Goal: Task Accomplishment & Management: Manage account settings

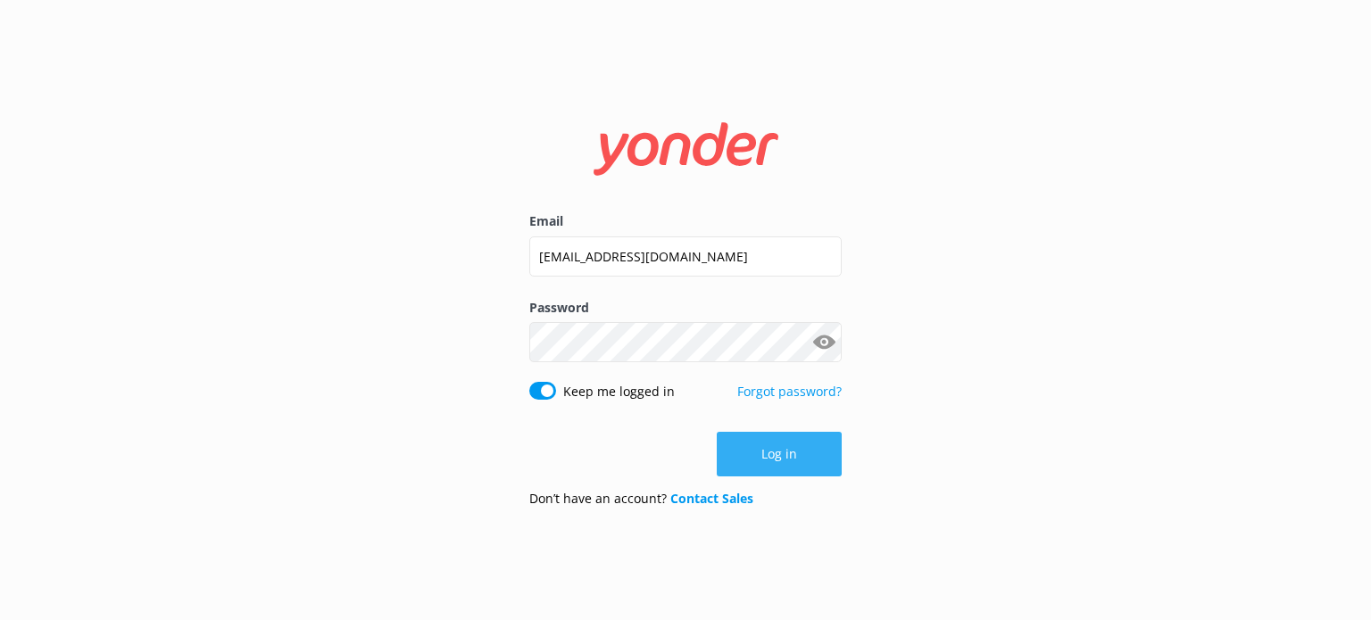
click at [785, 453] on button "Log in" at bounding box center [779, 454] width 125 height 45
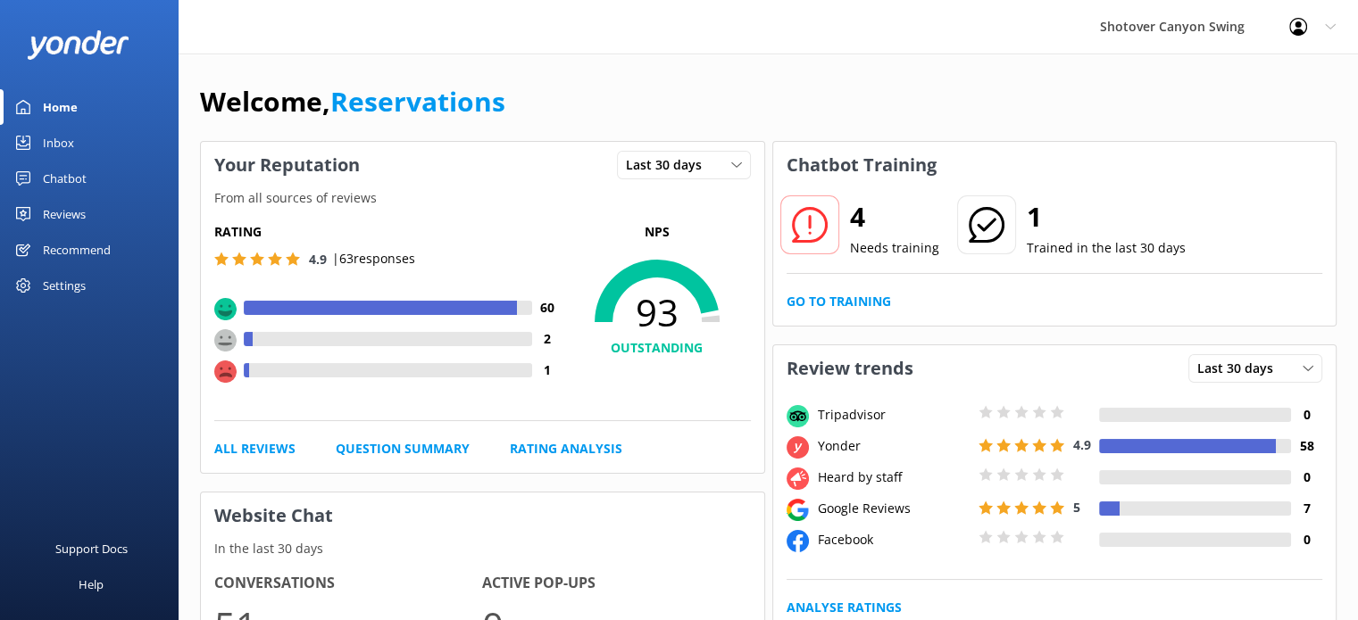
click at [71, 217] on div "Reviews" at bounding box center [64, 214] width 43 height 36
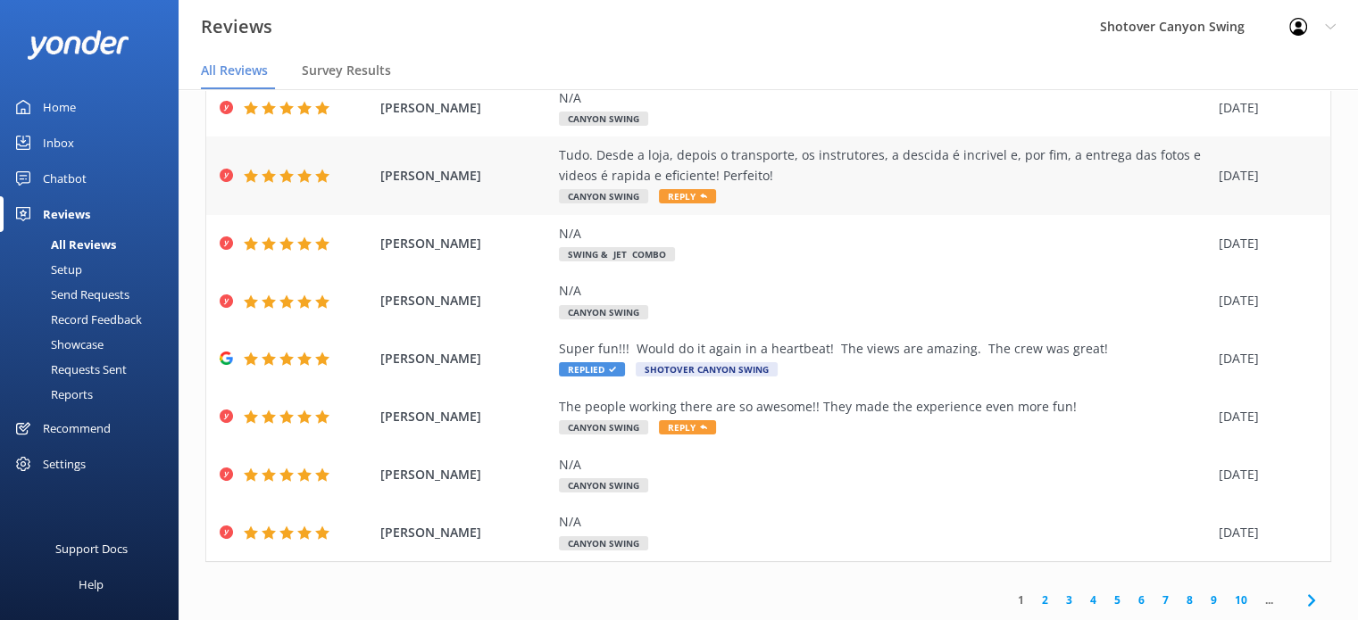
scroll to position [36, 0]
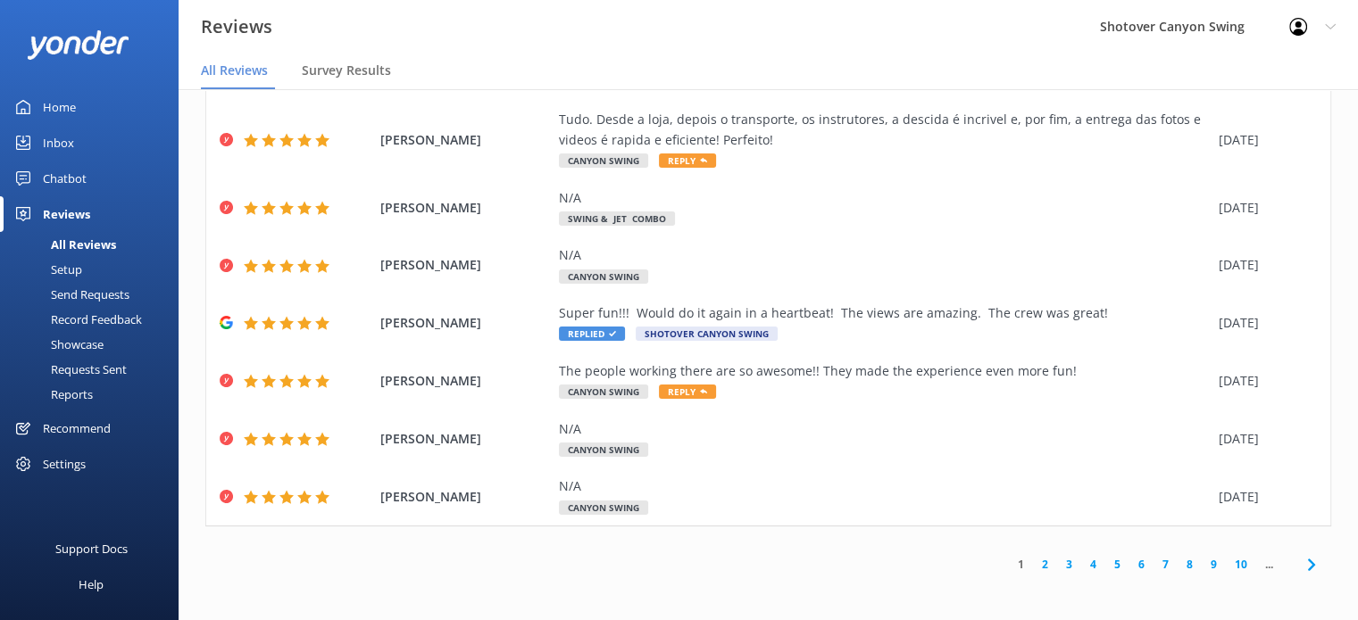
click at [1033, 561] on link "2" at bounding box center [1045, 564] width 24 height 17
